Goal: Answer question/provide support

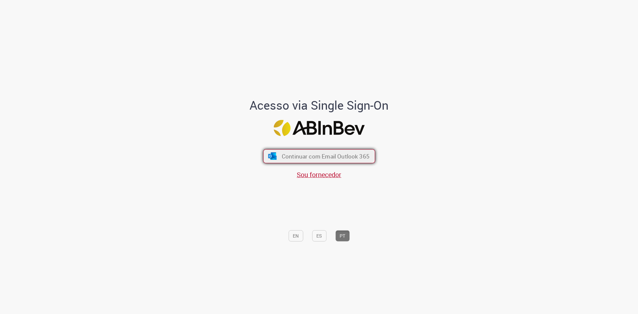
click at [308, 151] on button "Continuar com Email Outlook 365" at bounding box center [319, 156] width 112 height 14
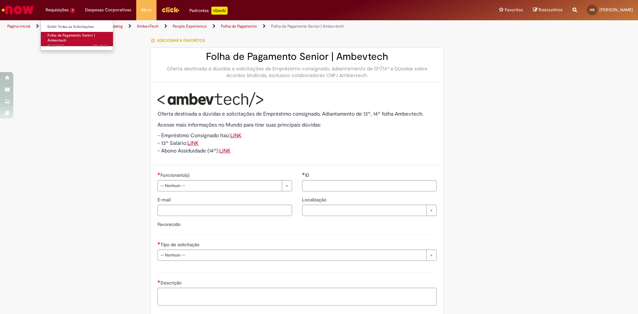
click at [64, 37] on span "Folha de Pagamento Senior | Ambevtech" at bounding box center [72, 38] width 48 height 10
click at [58, 39] on span "Folha de Pagamento Senior | Ambevtech" at bounding box center [72, 38] width 48 height 10
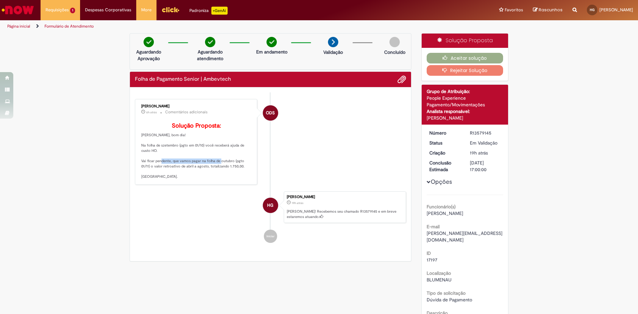
drag, startPoint x: 156, startPoint y: 170, endPoint x: 217, endPoint y: 171, distance: 60.1
click at [217, 171] on p "Solução Proposta: [PERSON_NAME], bom dia! Na folha de szetembro (pgto em 01/10)…" at bounding box center [196, 151] width 111 height 57
drag, startPoint x: 155, startPoint y: 176, endPoint x: 218, endPoint y: 174, distance: 62.8
click at [218, 174] on p "Solução Proposta: [PERSON_NAME], bom dia! Na folha de szetembro (pgto em 01/10)…" at bounding box center [196, 151] width 111 height 57
click at [222, 174] on p "Solução Proposta: [PERSON_NAME], bom dia! Na folha de szetembro (pgto em 01/10)…" at bounding box center [196, 151] width 111 height 57
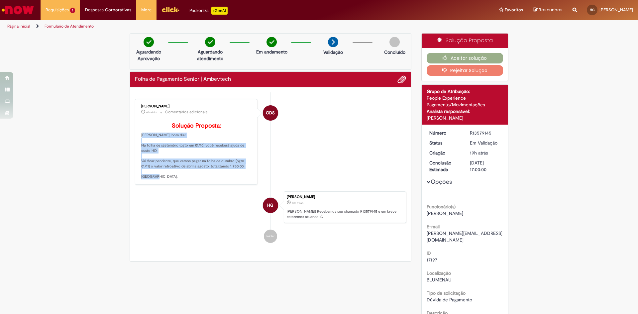
drag, startPoint x: 136, startPoint y: 142, endPoint x: 224, endPoint y: 190, distance: 100.3
click at [224, 183] on div "[PERSON_NAME] 6h atrás 6 horas atrás Comentários adicionais Solução Proposta: […" at bounding box center [196, 142] width 118 height 82
copy p "[PERSON_NAME], bom dia! Na folha de szetembro (pgto em 01/10) você receberá aju…"
click at [459, 59] on button "Aceitar solução" at bounding box center [465, 58] width 77 height 11
